Goal: Information Seeking & Learning: Learn about a topic

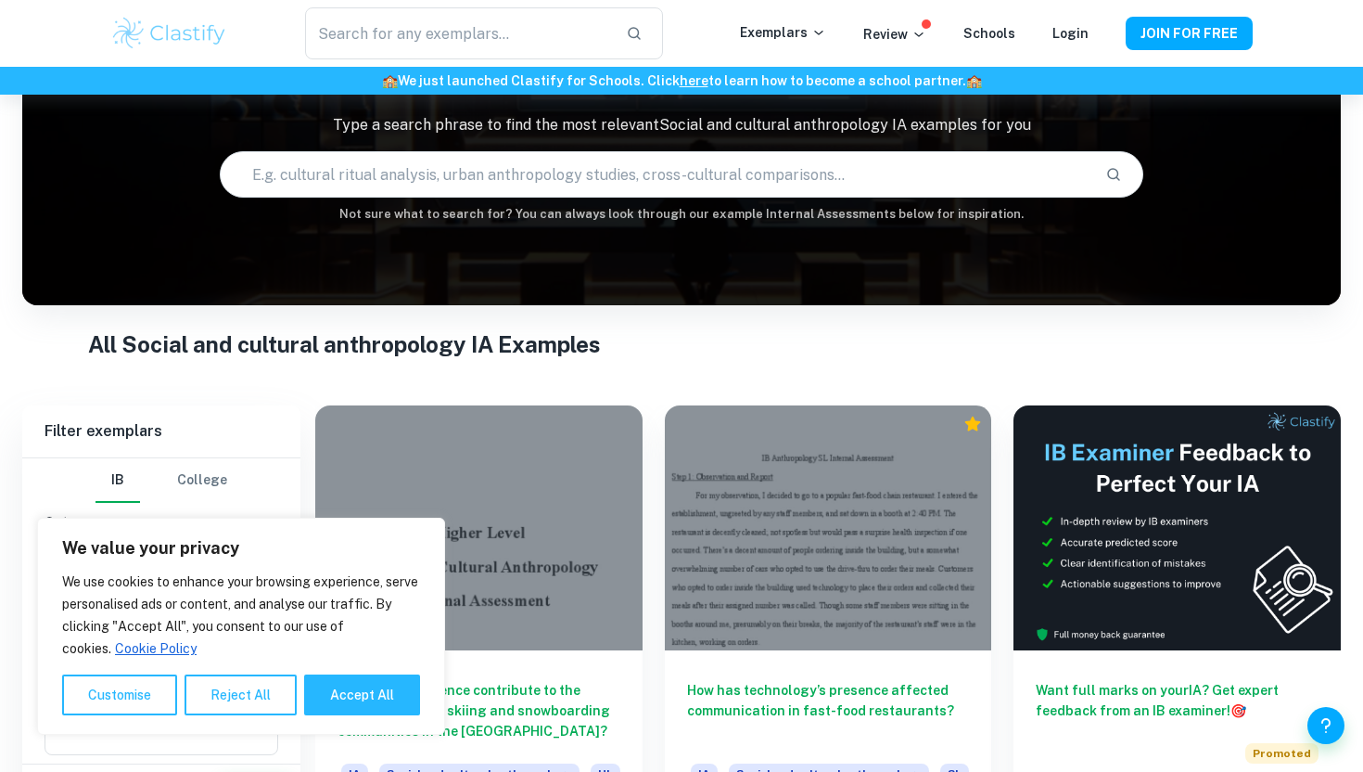
scroll to position [187, 0]
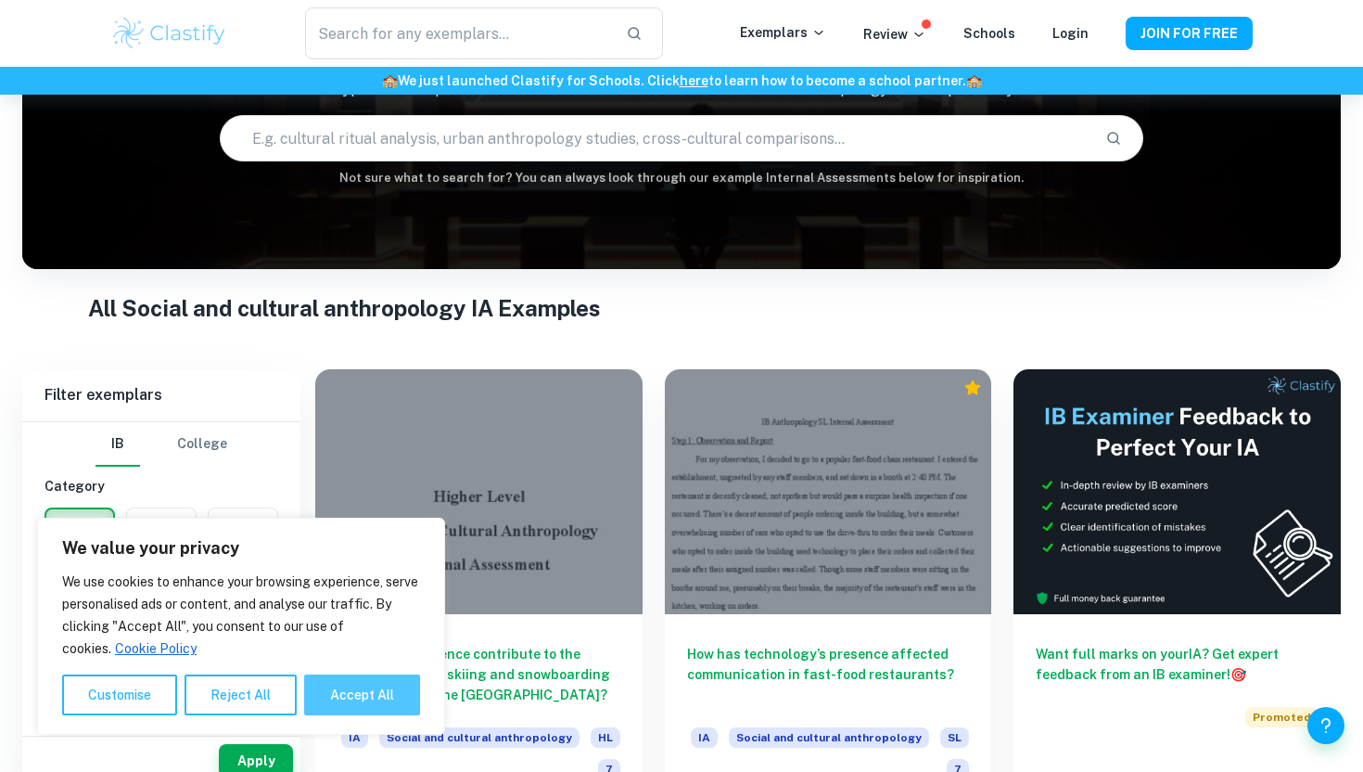
click at [335, 688] on button "Accept All" at bounding box center [362, 694] width 116 height 41
checkbox input "true"
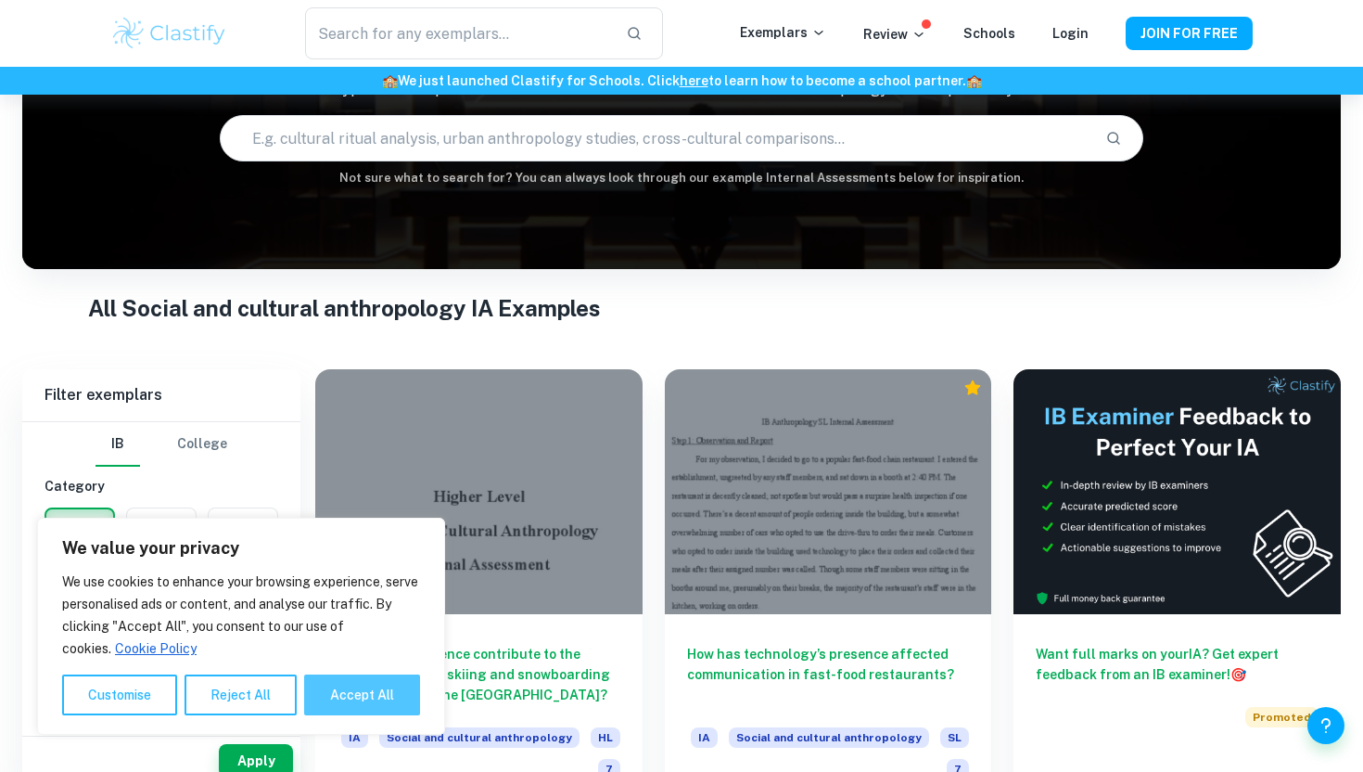
checkbox input "true"
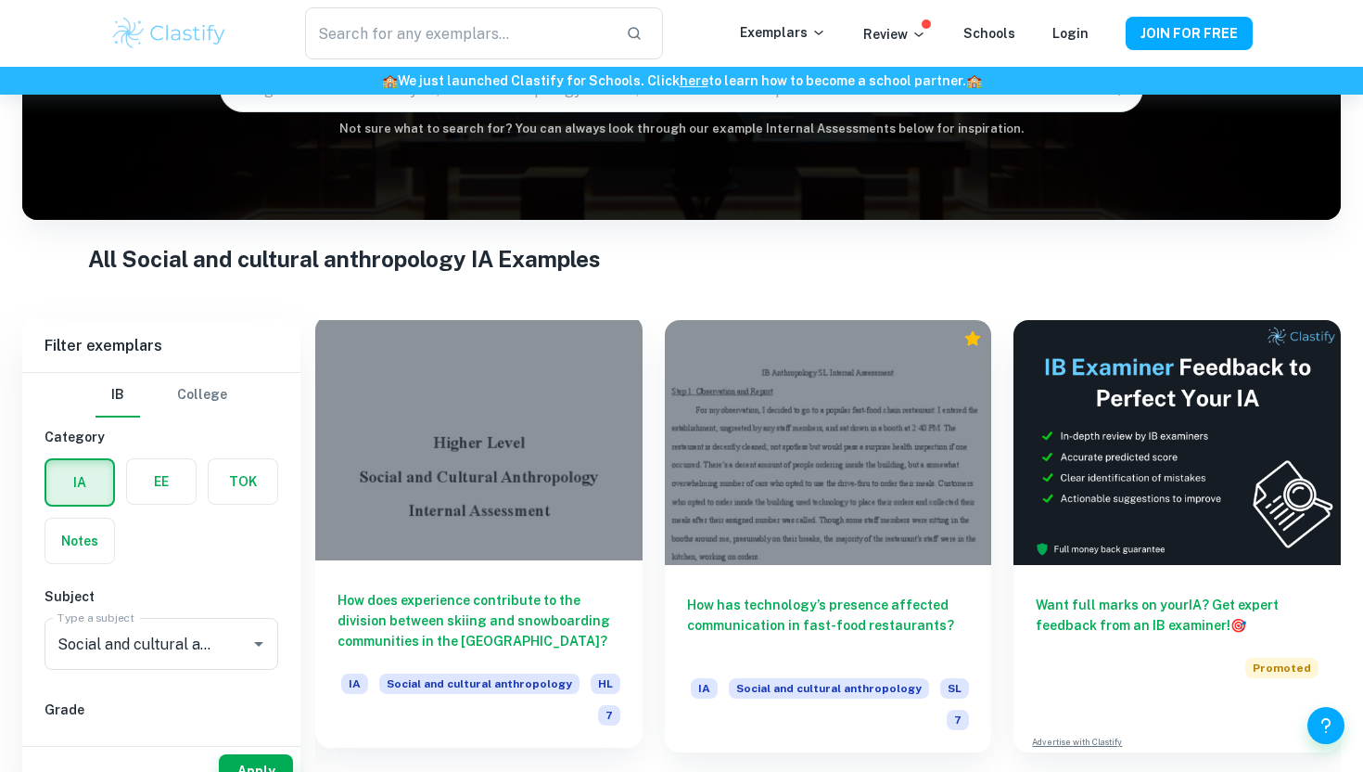
scroll to position [313, 0]
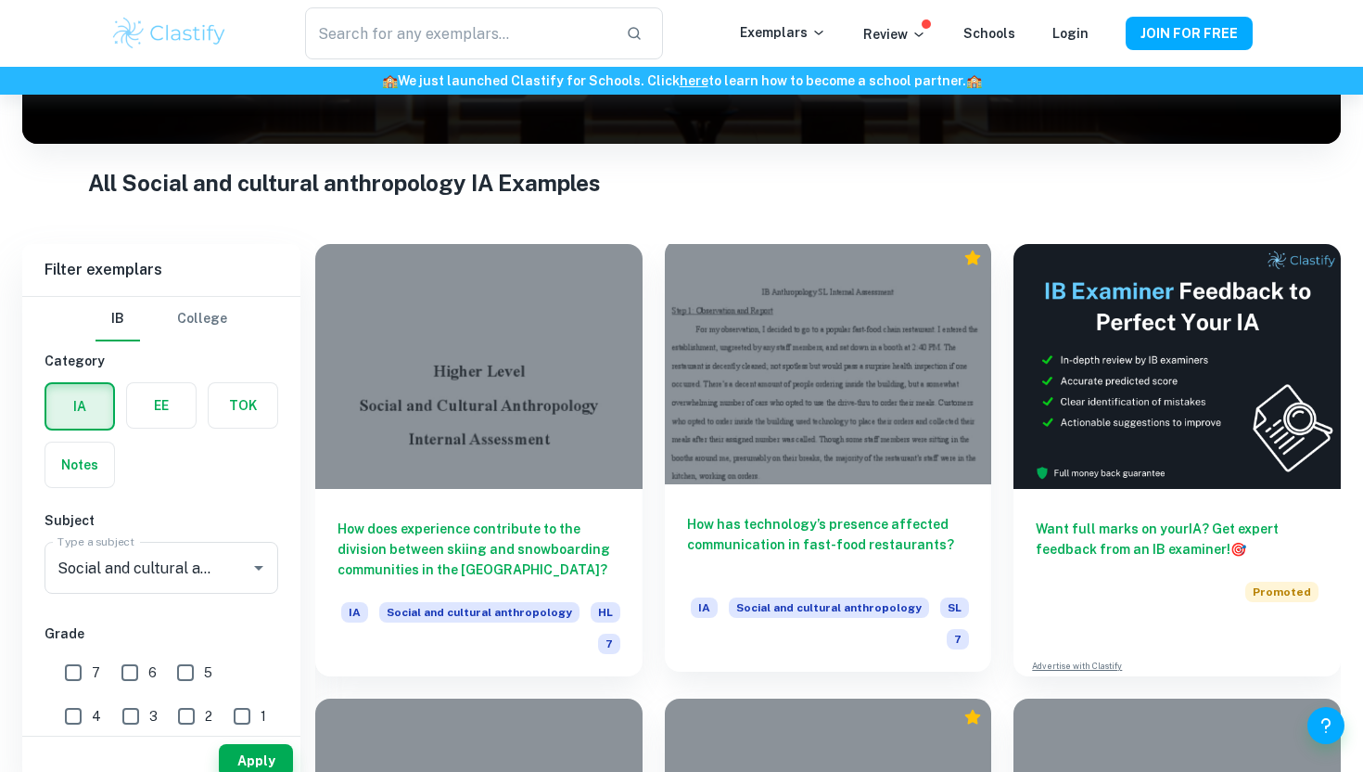
click at [842, 443] on div at bounding box center [828, 361] width 327 height 245
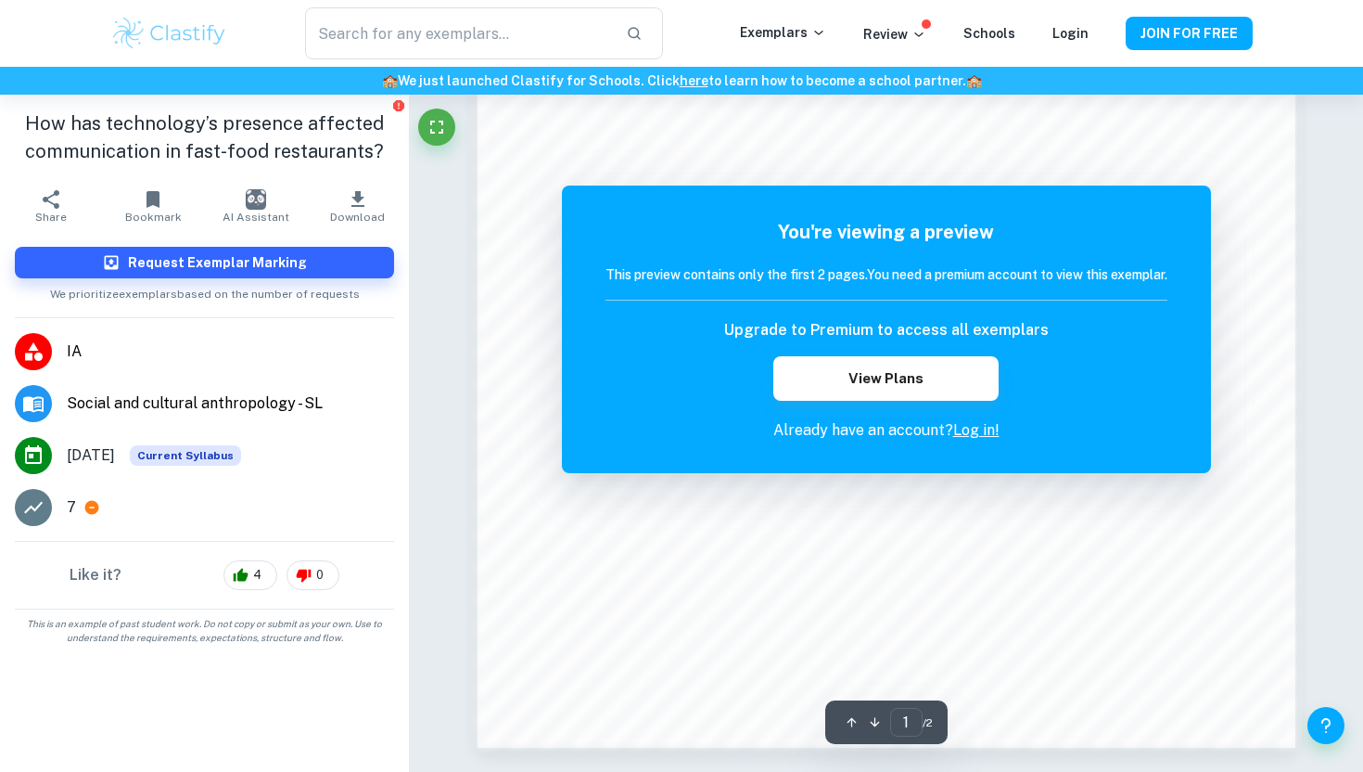
scroll to position [1595, 0]
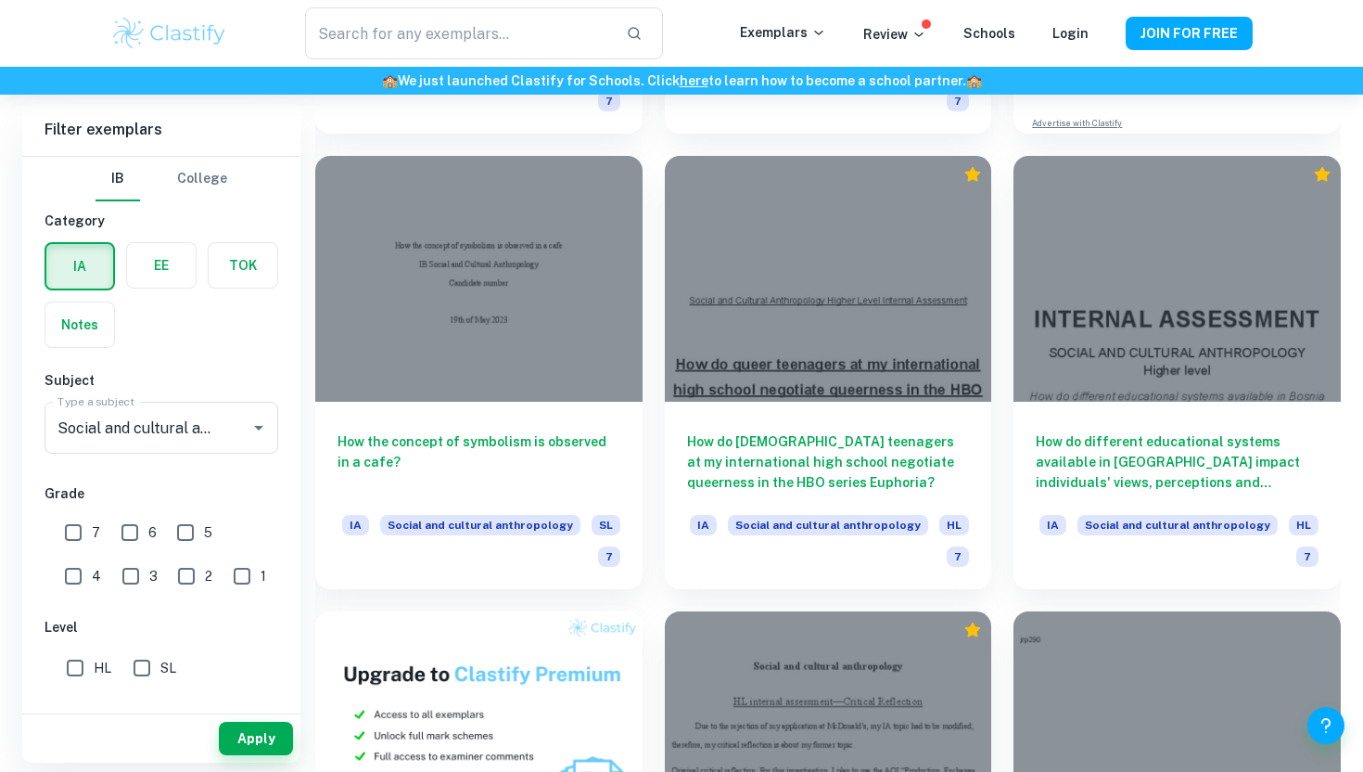
scroll to position [860, 0]
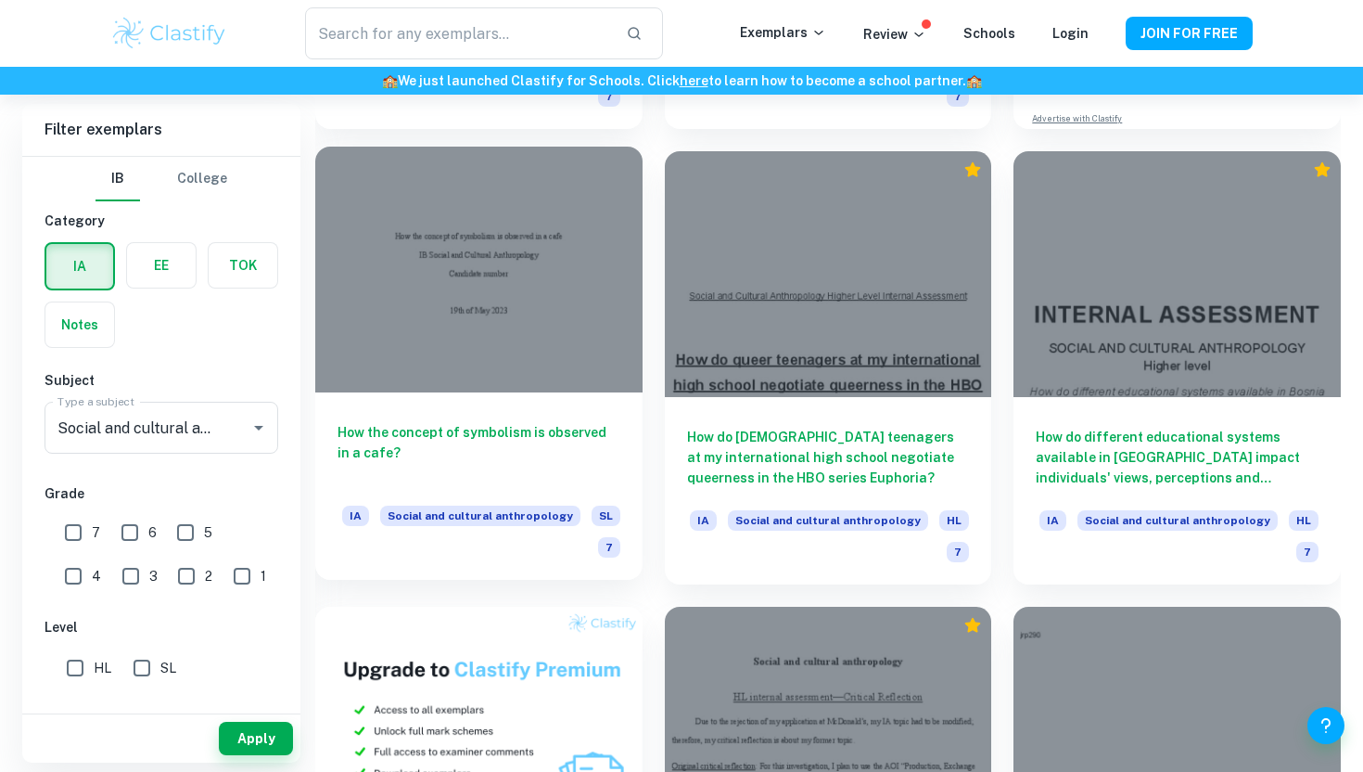
click at [569, 394] on div "How the concept of symbolism is observed in a cafe? IA Social and cultural anth…" at bounding box center [478, 485] width 327 height 187
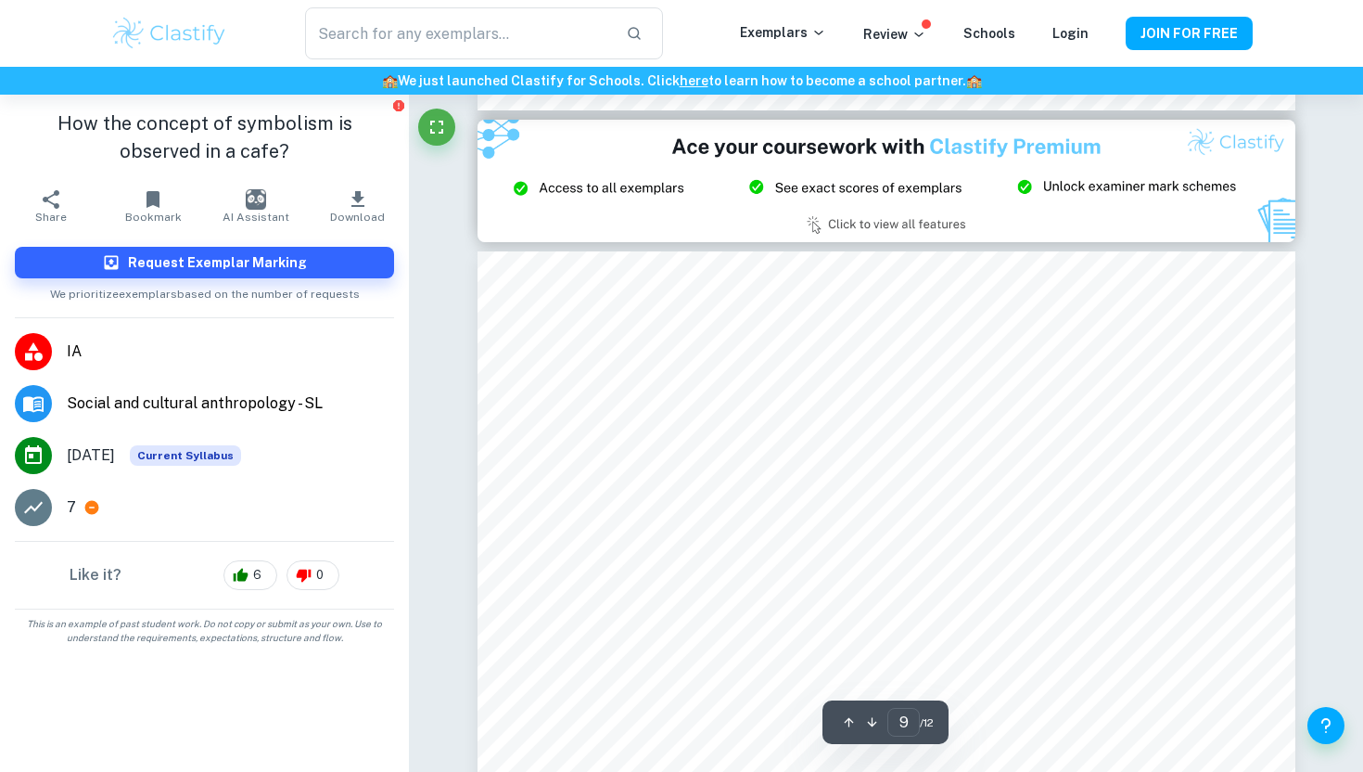
scroll to position [8875, 0]
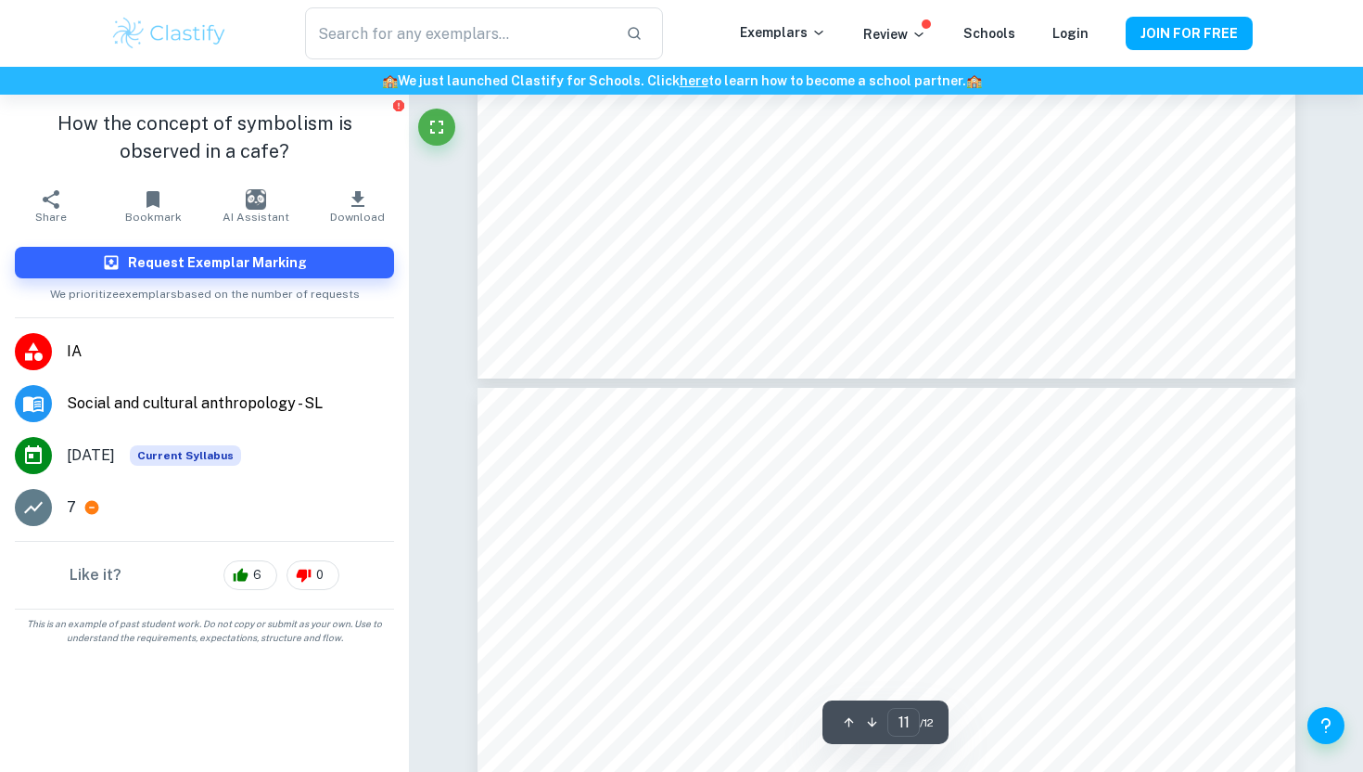
type input "12"
